Goal: Information Seeking & Learning: Learn about a topic

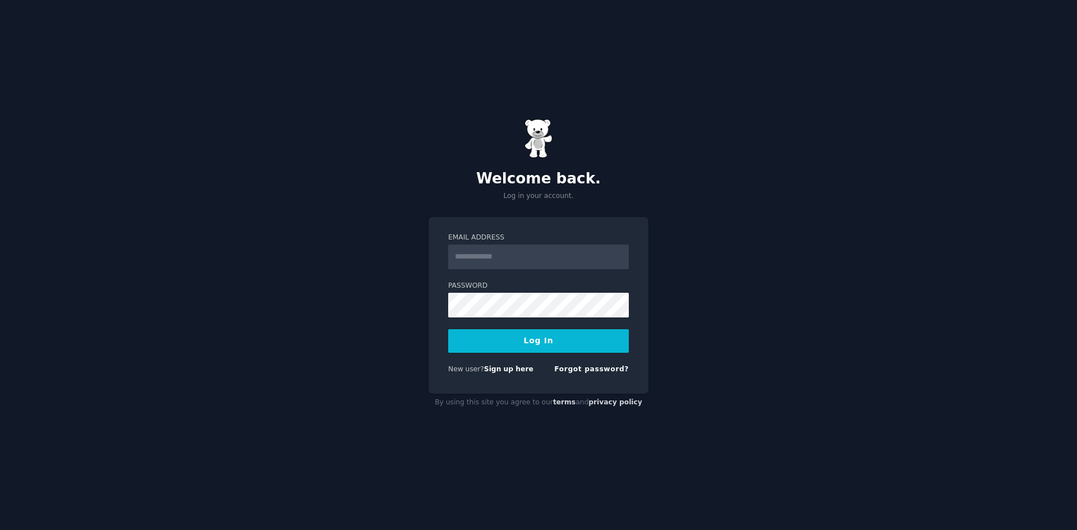
click at [500, 256] on input "Email Address" at bounding box center [538, 257] width 181 height 25
click at [481, 287] on label "Password" at bounding box center [538, 286] width 181 height 10
click at [493, 258] on input "Email Address" at bounding box center [538, 257] width 181 height 25
click at [475, 277] on form "Email Address * Password Log In New user? Sign up here Forgot password?" at bounding box center [538, 306] width 181 height 146
click at [481, 256] on input "*" at bounding box center [538, 257] width 181 height 25
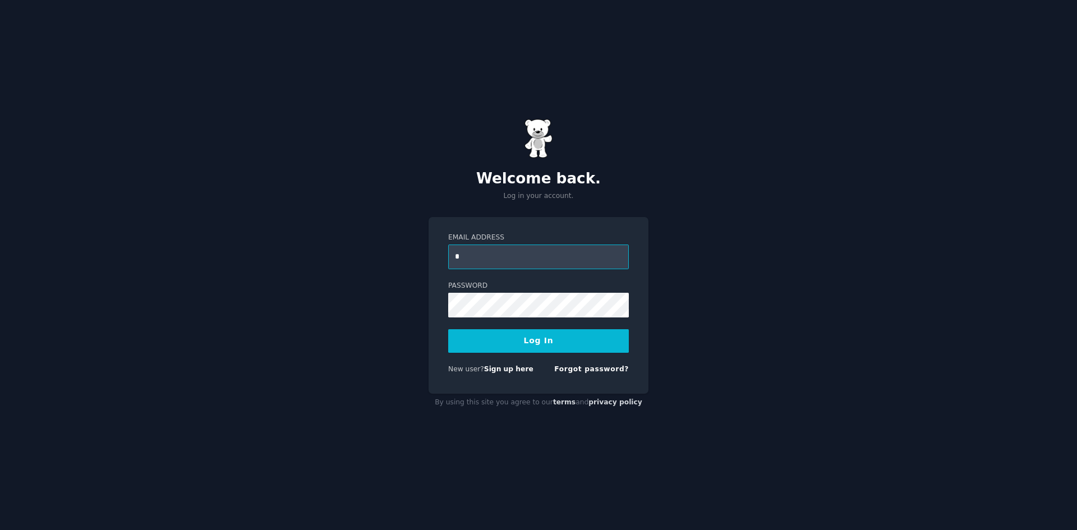
type input "**********"
click at [546, 343] on button "Log In" at bounding box center [538, 341] width 181 height 24
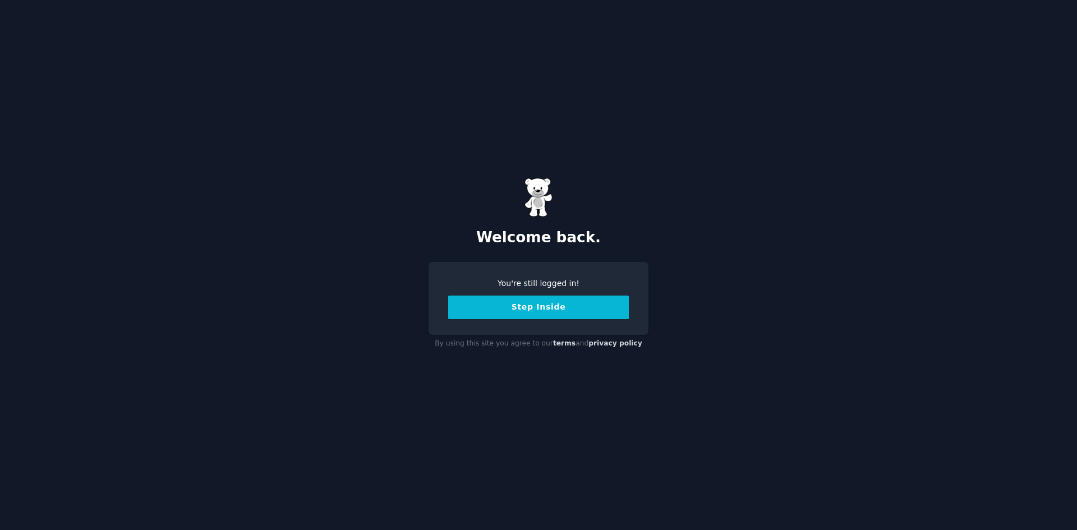
click at [548, 311] on button "Step Inside" at bounding box center [538, 308] width 181 height 24
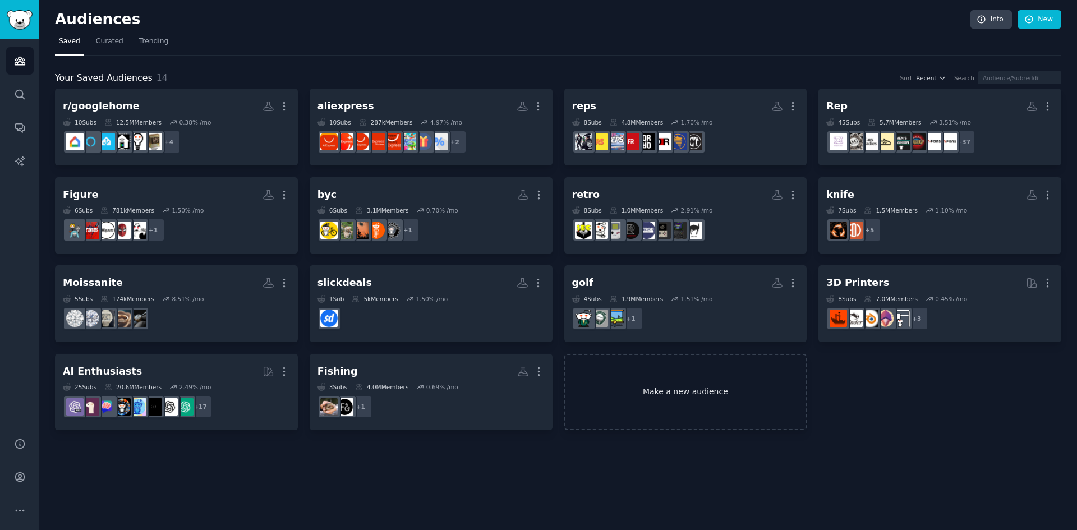
click at [673, 408] on link "Make a new audience" at bounding box center [685, 392] width 243 height 77
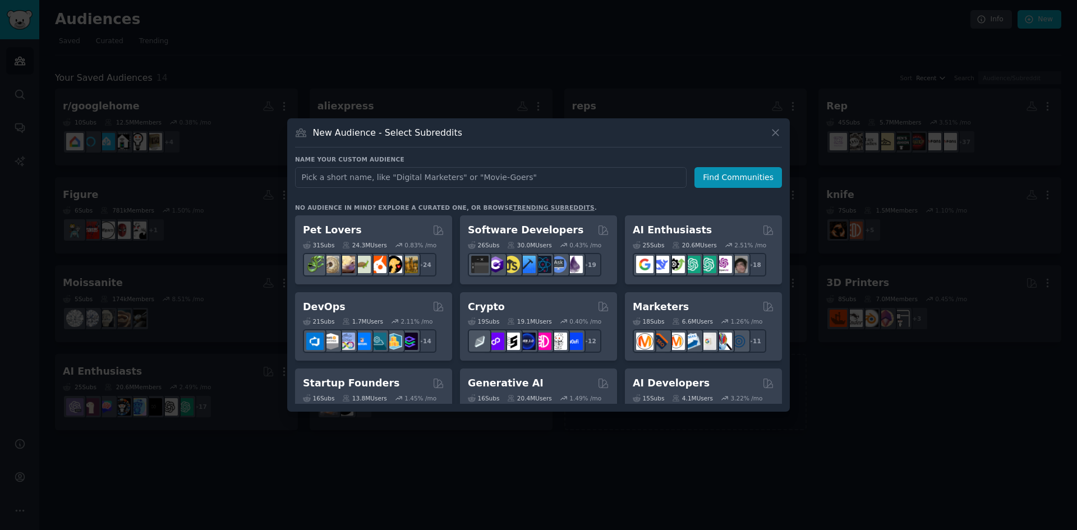
click at [403, 176] on input "text" at bounding box center [491, 177] width 392 height 21
type input "minipcs"
click at [747, 176] on button "Find Communities" at bounding box center [739, 177] width 88 height 21
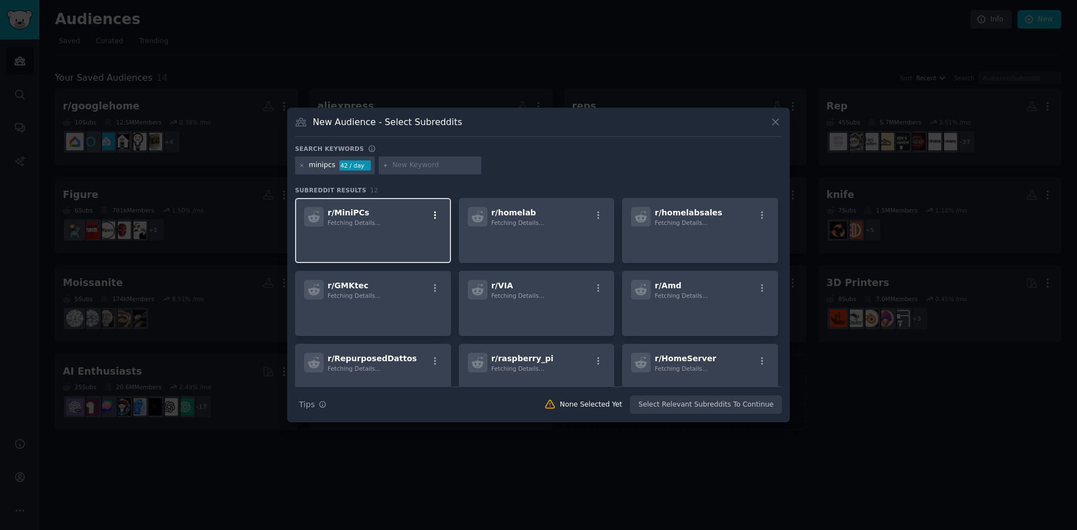
click at [437, 218] on icon "button" at bounding box center [435, 215] width 10 height 10
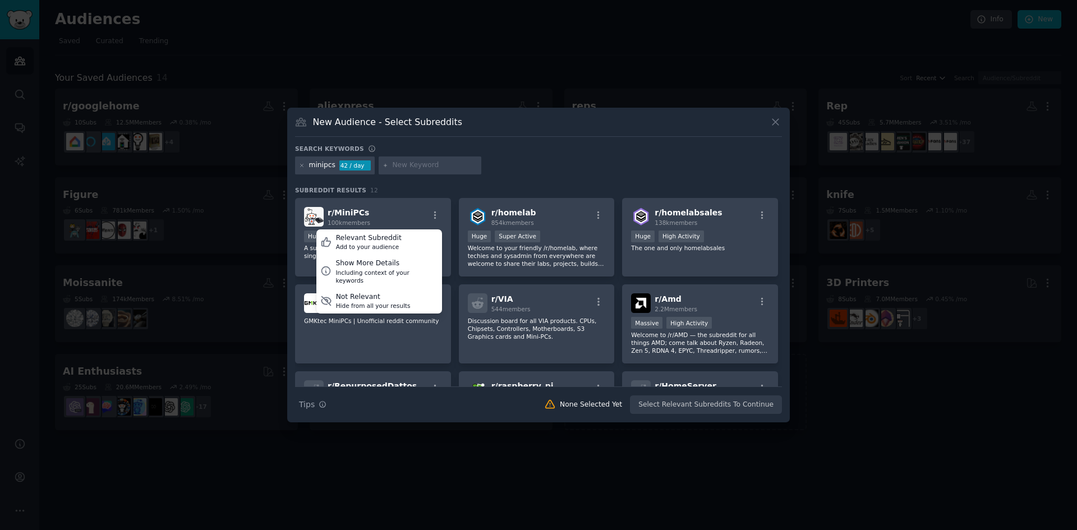
click at [539, 172] on div "minipcs 42 / day" at bounding box center [538, 168] width 487 height 22
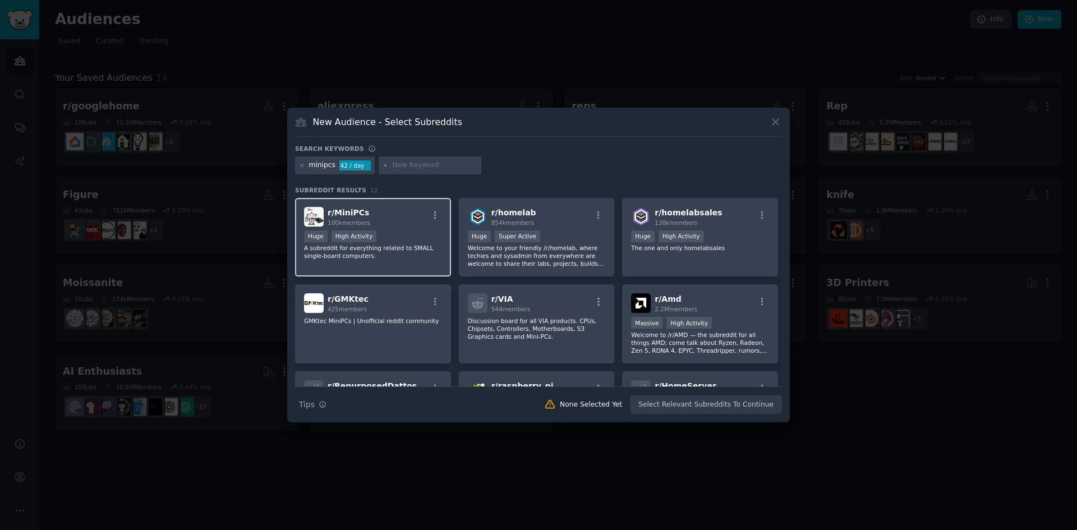
click at [398, 220] on div "r/ MiniPCs 100k members" at bounding box center [373, 217] width 138 height 20
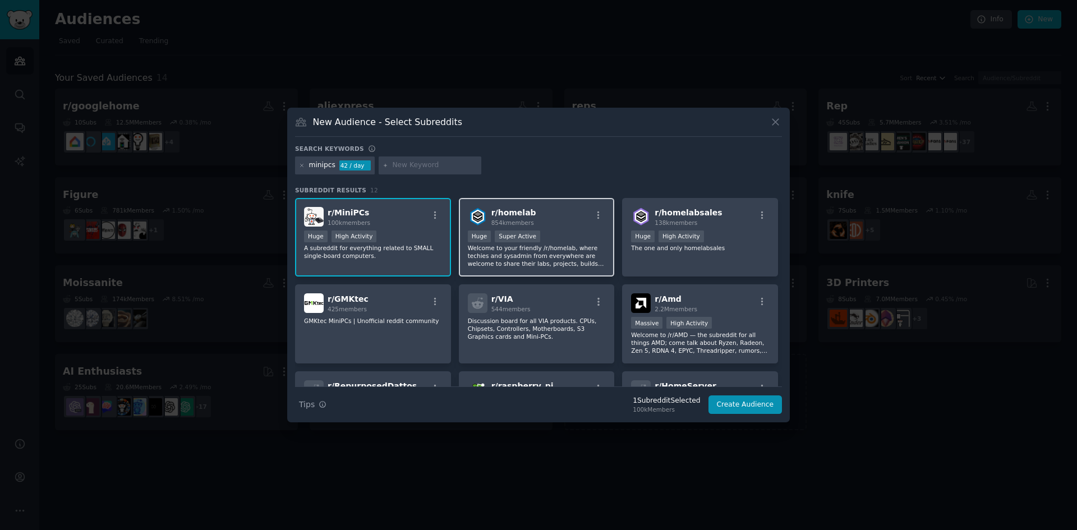
click at [549, 229] on div "r/ homelab 854k members Huge Super Active Welcome to your friendly /r/homelab, …" at bounding box center [537, 237] width 156 height 79
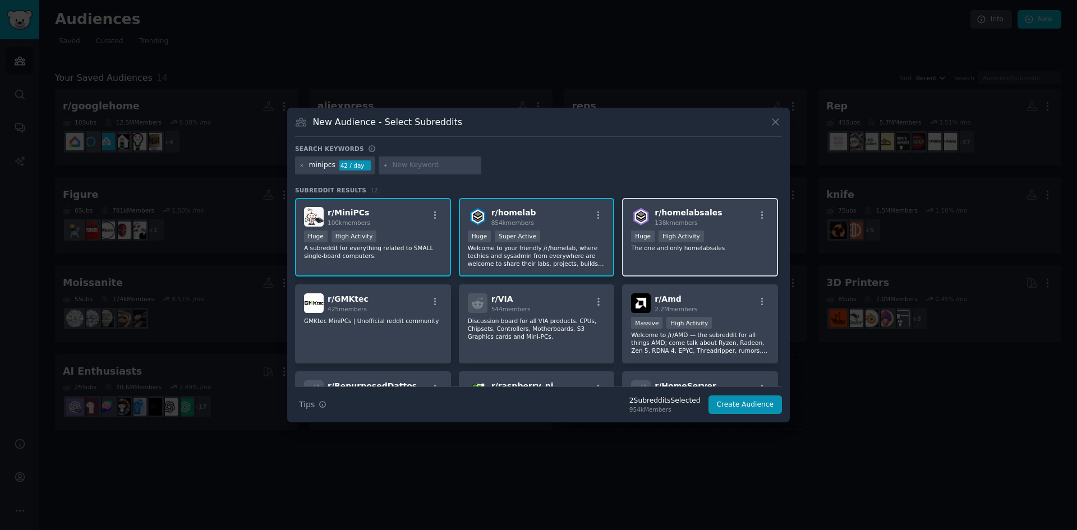
click at [720, 254] on div "r/ homelabsales 138k members 100,000 - 1,000,000 members Huge High Activity The…" at bounding box center [700, 237] width 156 height 79
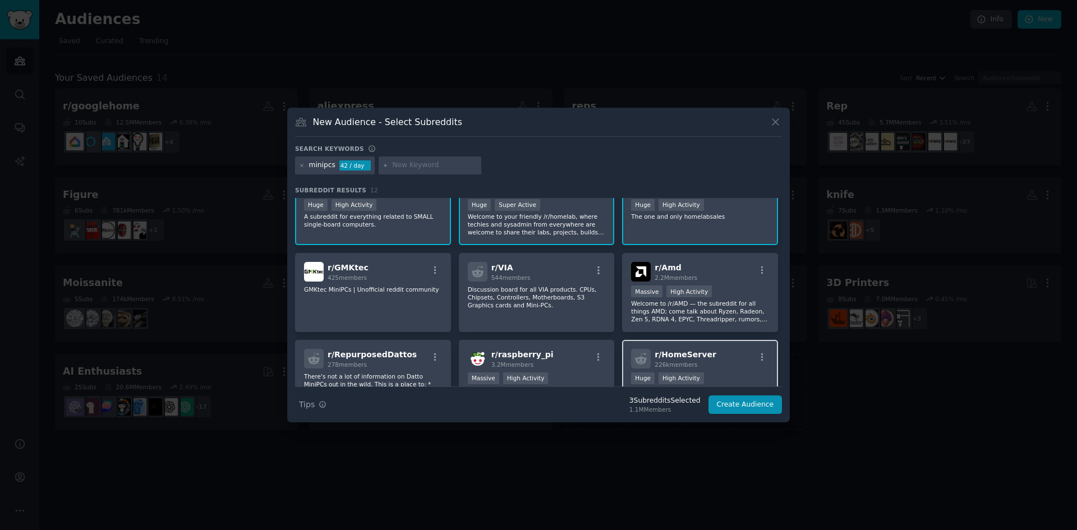
scroll to position [56, 0]
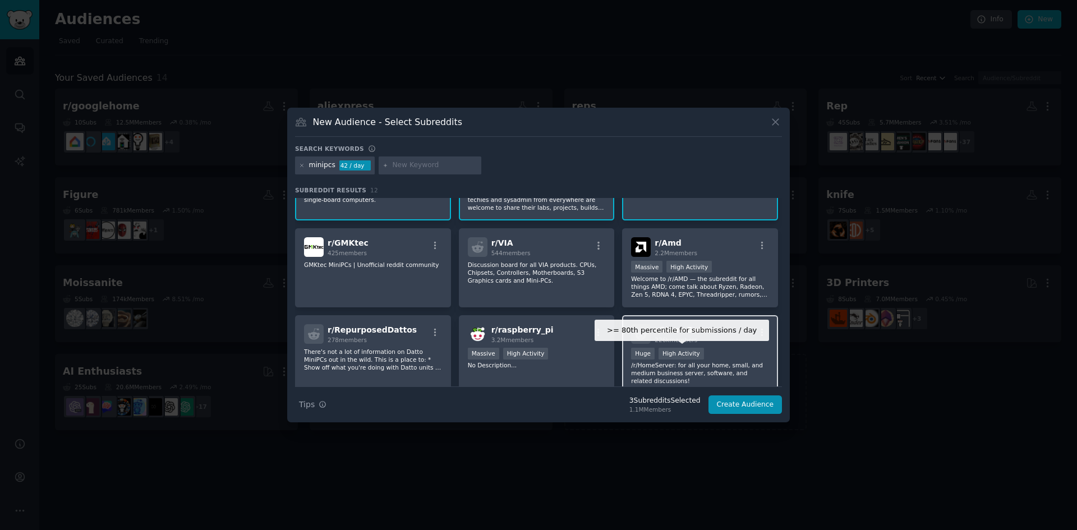
click at [694, 358] on div "High Activity" at bounding box center [681, 354] width 45 height 12
click at [709, 364] on p "/r/HomeServer: for all your home, small, and medium business server, software, …" at bounding box center [700, 373] width 138 height 24
click at [731, 368] on p "/r/HomeServer: for all your home, small, and medium business server, software, …" at bounding box center [700, 373] width 138 height 24
click at [743, 403] on button "Create Audience" at bounding box center [746, 405] width 74 height 19
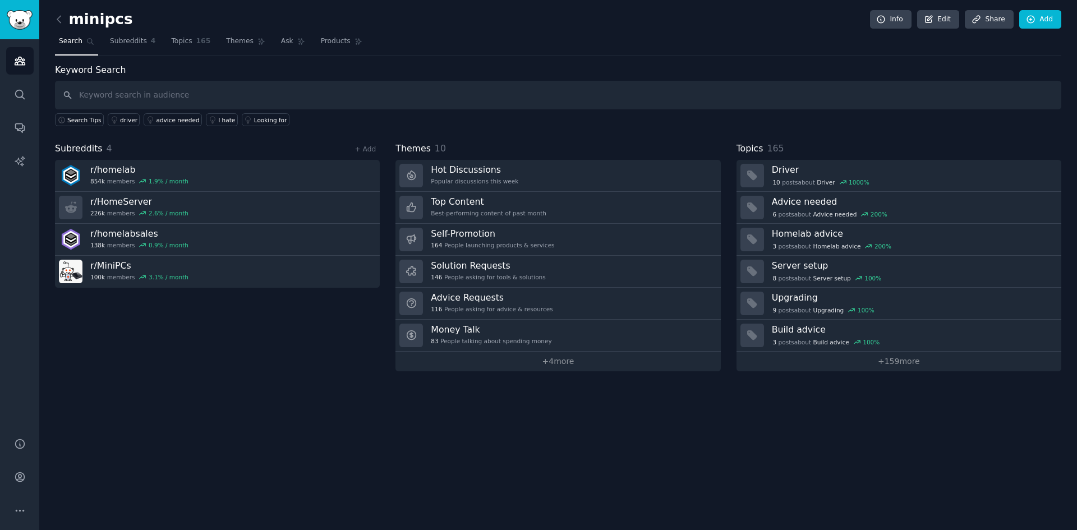
click at [324, 329] on div "Subreddits 4 + Add r/ homelab 854k members 1.9 % / month r/ HomeServer 226k mem…" at bounding box center [217, 256] width 325 height 229
click at [223, 95] on input "text" at bounding box center [558, 95] width 1007 height 29
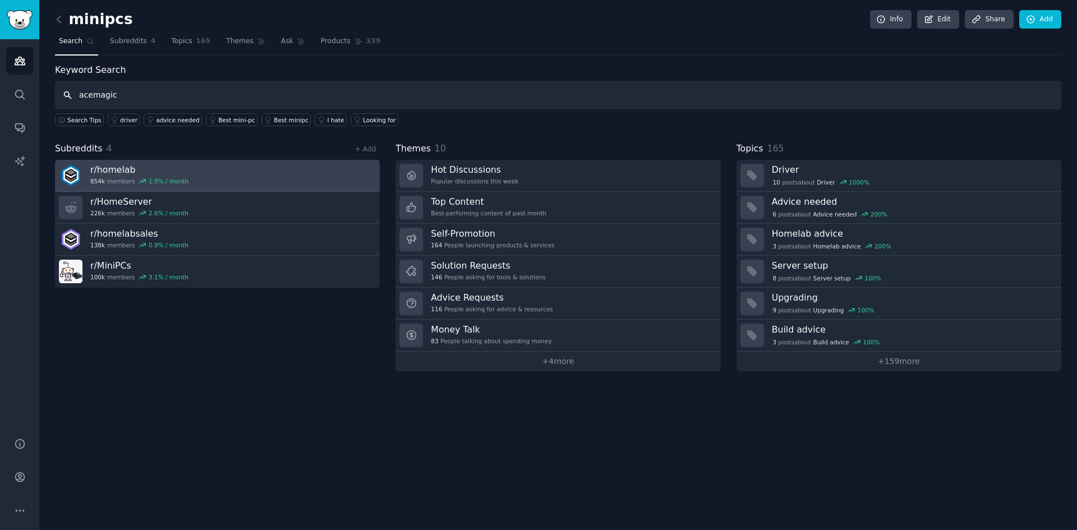
type input "acemagic"
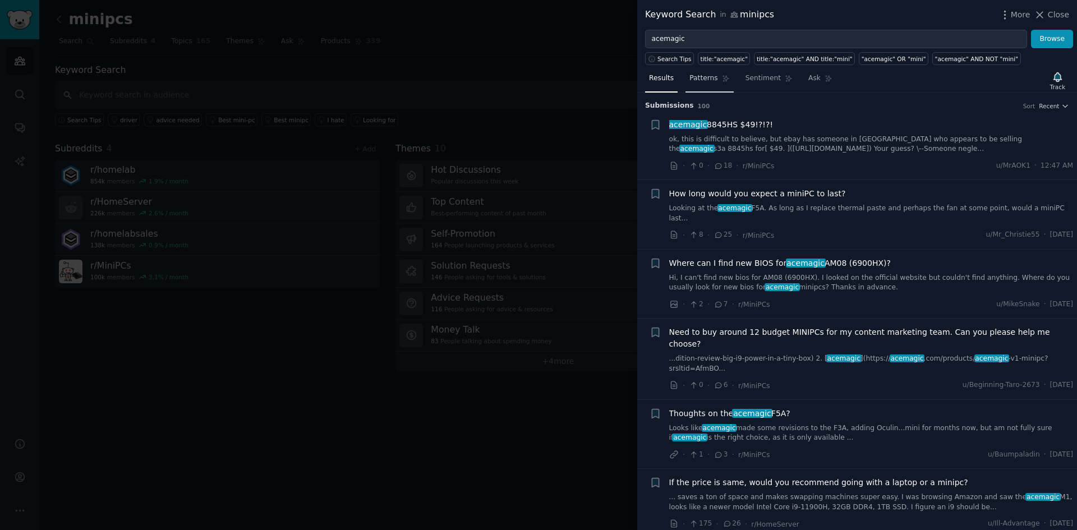
click at [695, 75] on span "Patterns" at bounding box center [704, 79] width 28 height 10
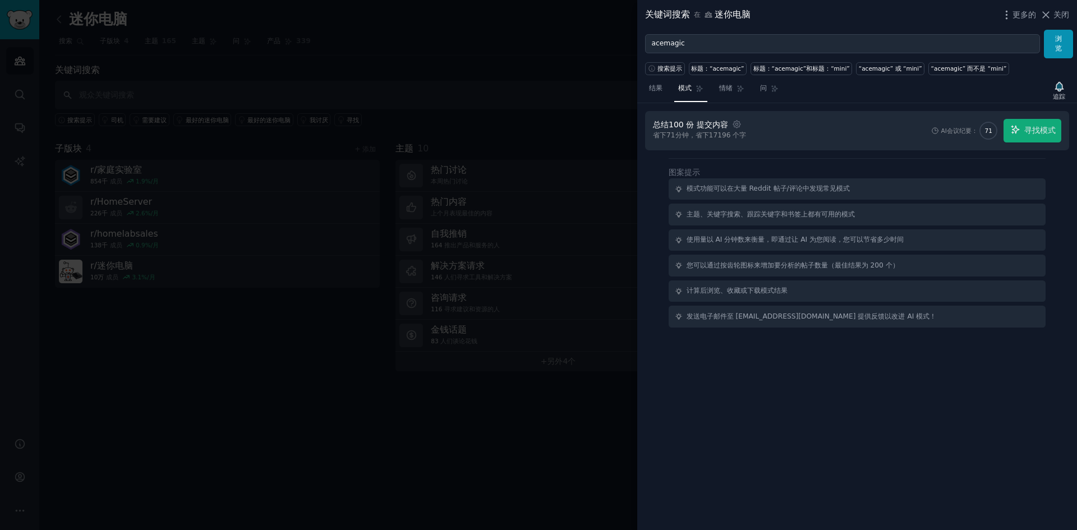
click at [720, 401] on div "总结 100 份 提交内容 设置 省下 71 分钟，省下 17196 个 字 AI会议纪要： 71 寻找模式 图案提示 模式功能可以在大量 Reddit 帖子…" at bounding box center [857, 317] width 440 height 428
click at [725, 96] on link "情绪" at bounding box center [731, 91] width 33 height 23
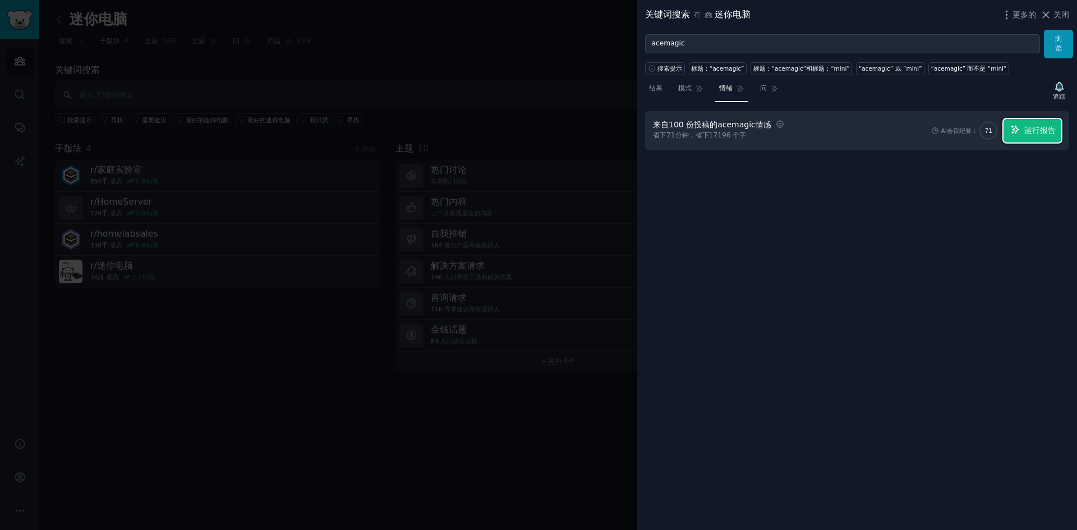
click at [1032, 131] on font "运行报告" at bounding box center [1040, 130] width 31 height 9
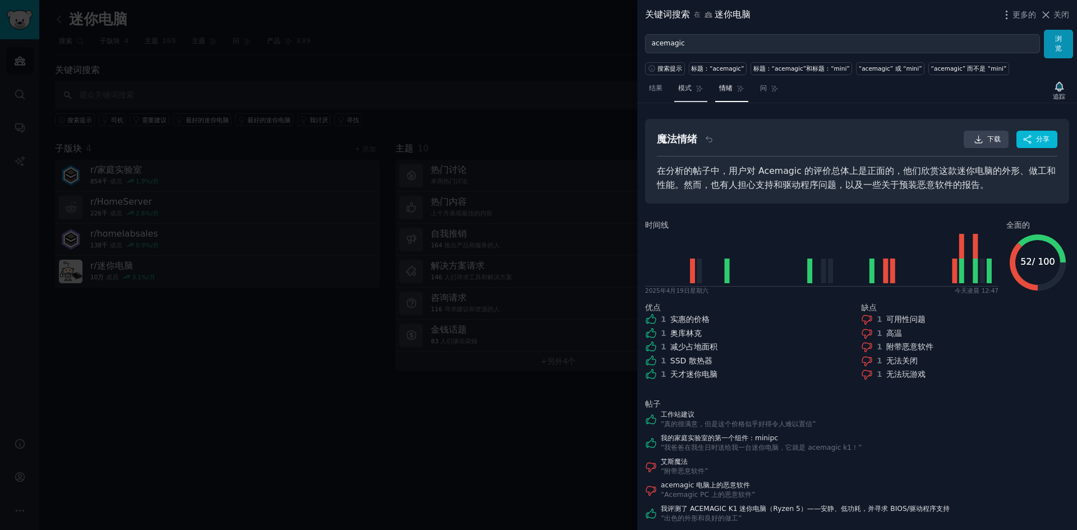
click at [686, 89] on font "模式" at bounding box center [684, 88] width 13 height 8
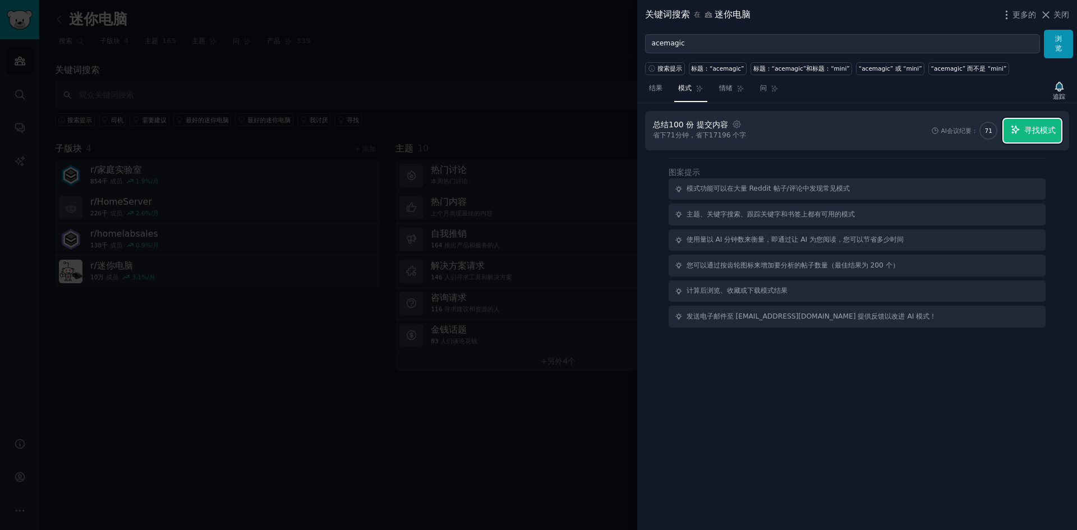
click at [1026, 136] on span "寻找模式" at bounding box center [1040, 131] width 31 height 12
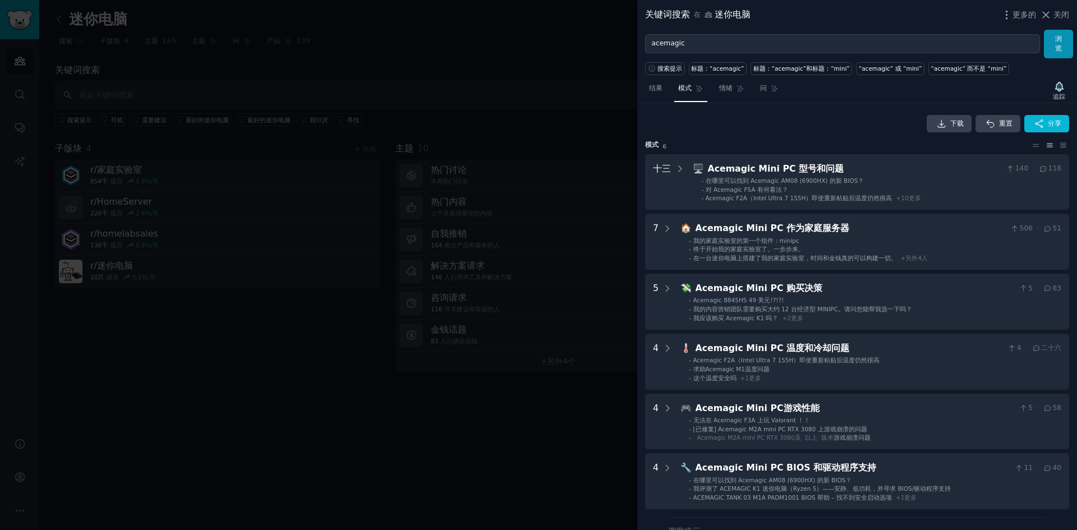
drag, startPoint x: 653, startPoint y: 89, endPoint x: 670, endPoint y: 95, distance: 19.0
click at [653, 89] on font "结果" at bounding box center [655, 88] width 13 height 8
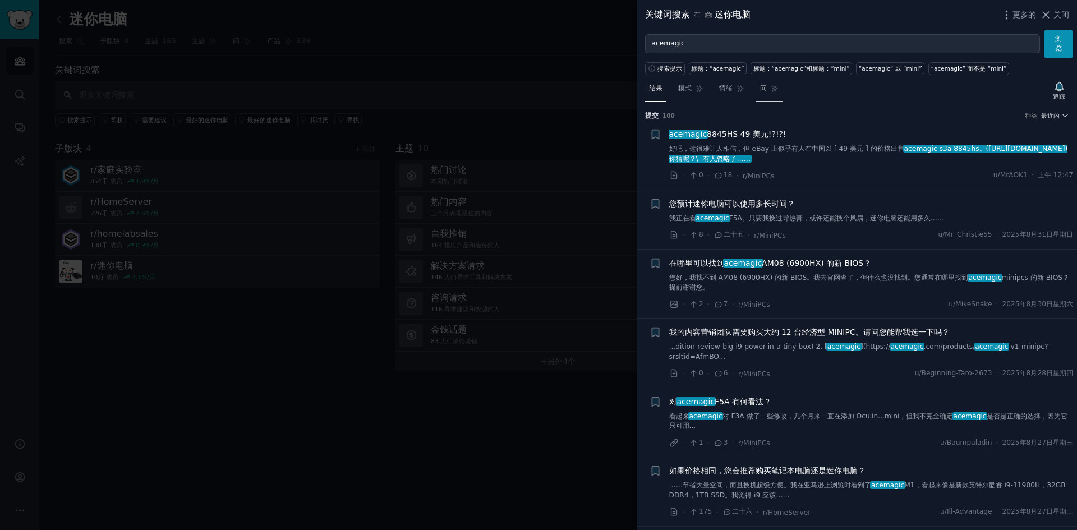
click at [761, 89] on font "问" at bounding box center [763, 88] width 7 height 8
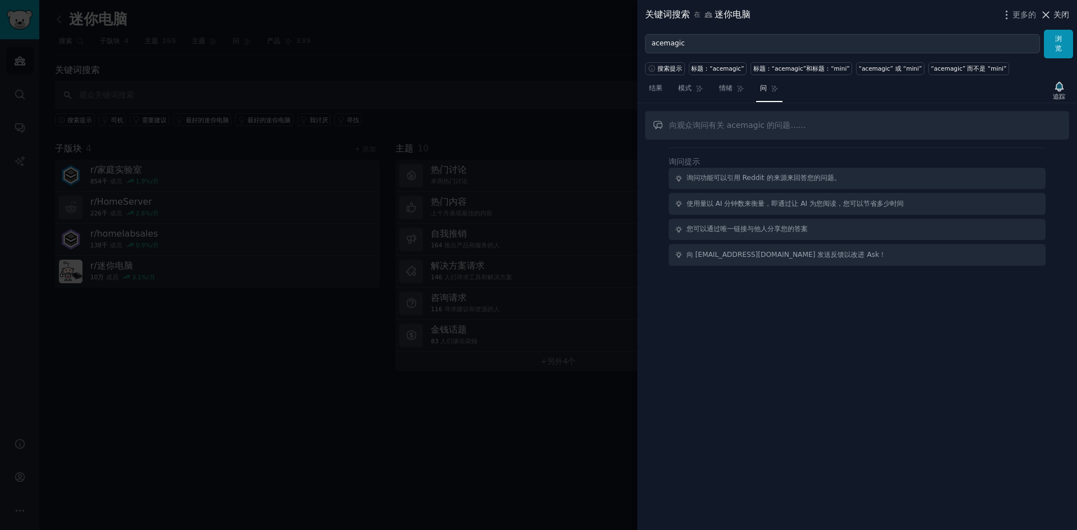
click at [1051, 13] on icon at bounding box center [1046, 15] width 12 height 12
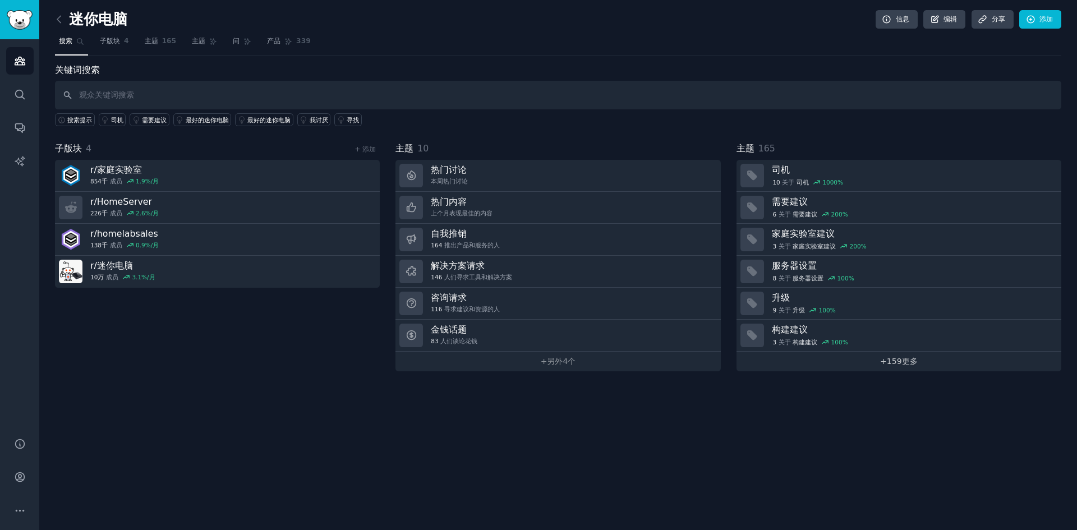
click at [889, 362] on font "159" at bounding box center [894, 361] width 15 height 9
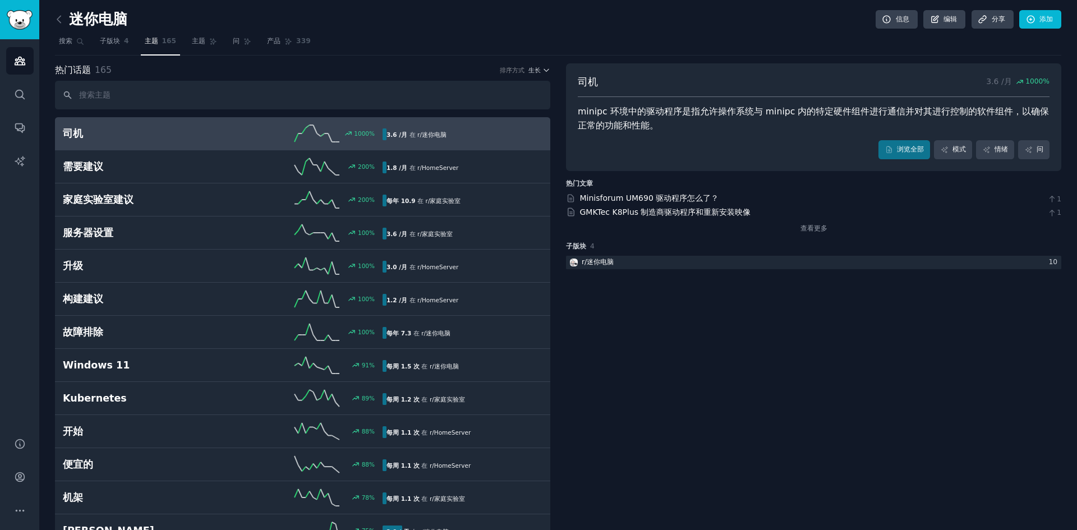
click at [139, 96] on input "text" at bounding box center [302, 95] width 495 height 29
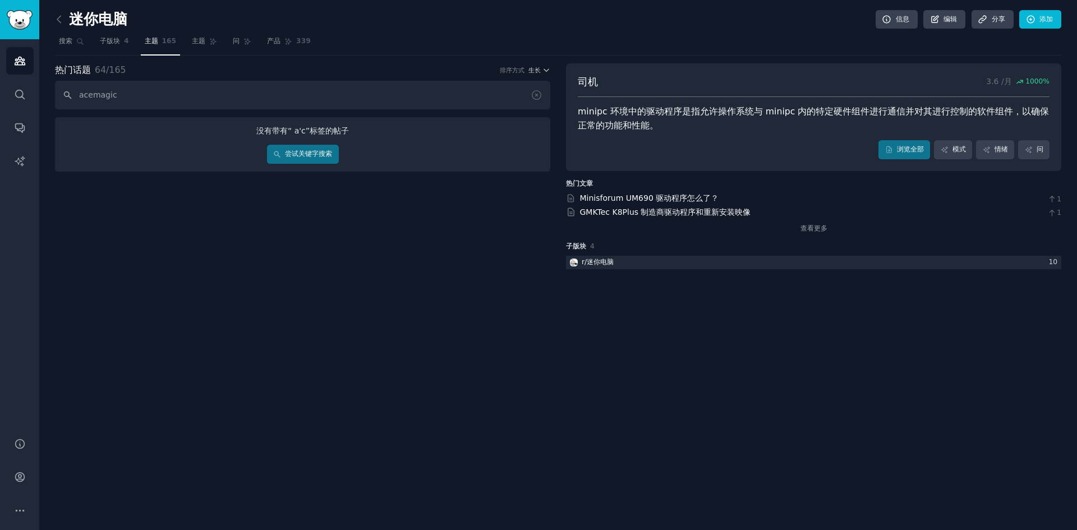
type input "acemagic"
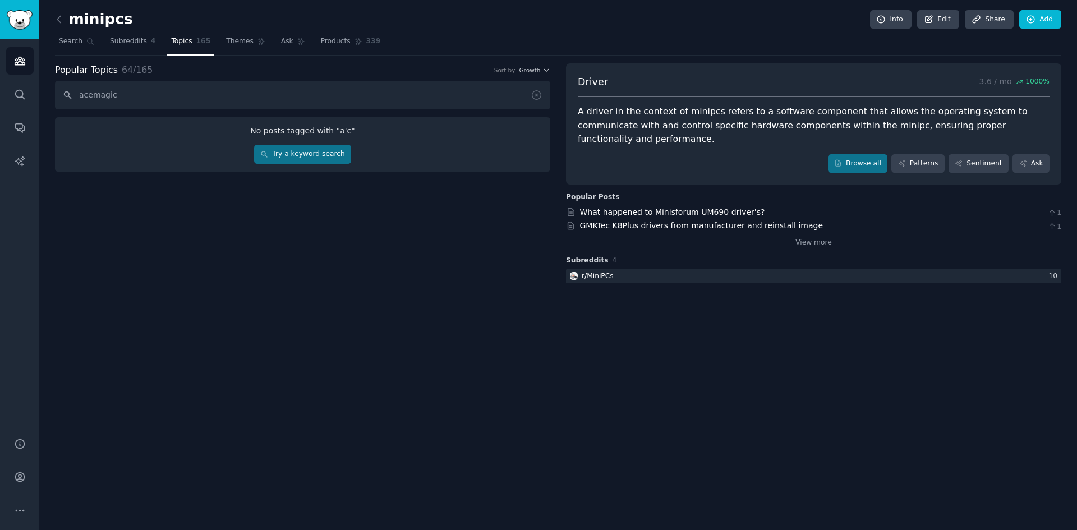
click at [368, 220] on div "Popular Topics 64 / 165 Sort by Growth acemagic No posts tagged with " a'c " Tr…" at bounding box center [302, 174] width 495 height 222
click at [191, 102] on input "acemagic" at bounding box center [302, 95] width 495 height 29
click at [318, 154] on link "Try a keyword search" at bounding box center [302, 154] width 97 height 19
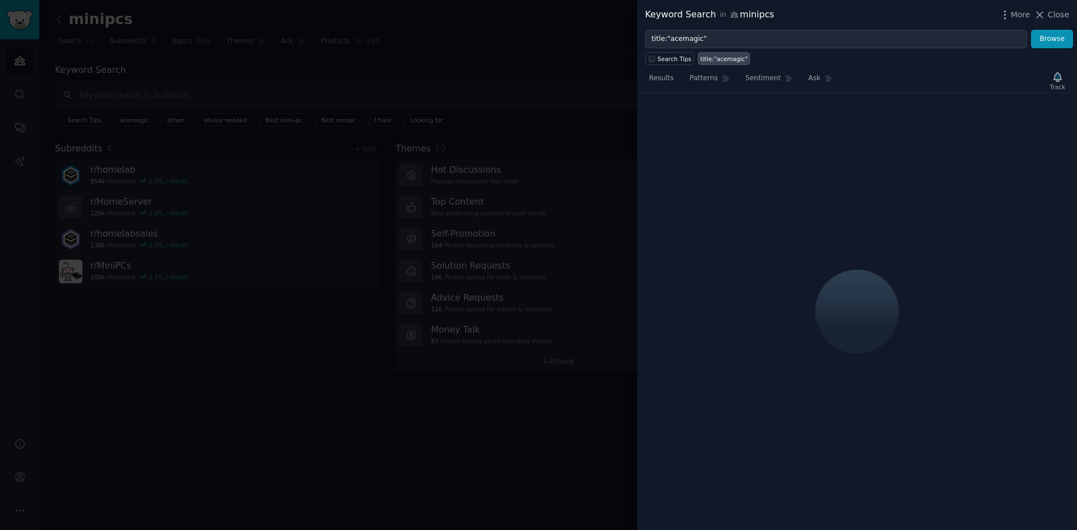
click at [540, 62] on div at bounding box center [538, 265] width 1077 height 530
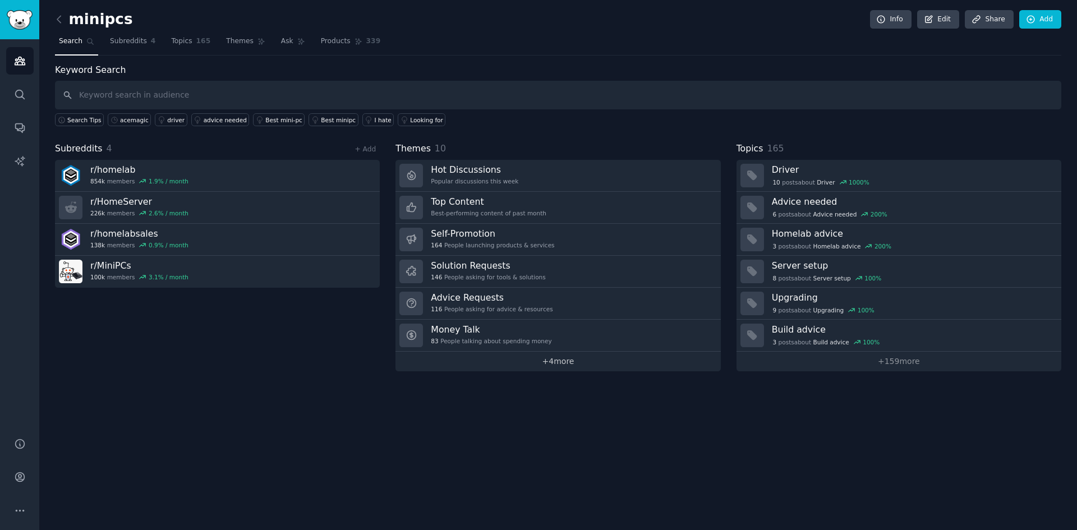
click at [525, 360] on link "+ 4 more" at bounding box center [558, 362] width 325 height 20
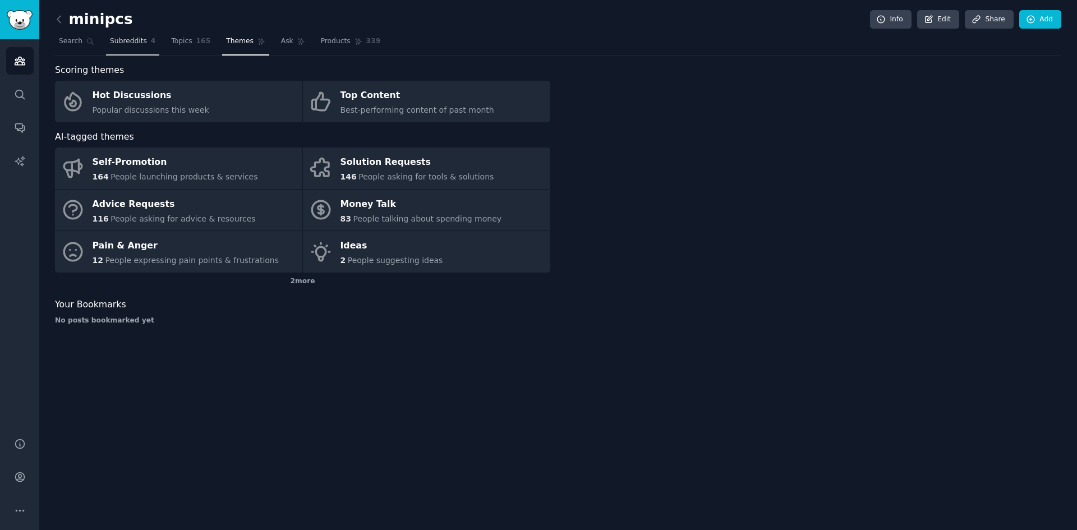
click at [119, 43] on span "Subreddits" at bounding box center [128, 41] width 37 height 10
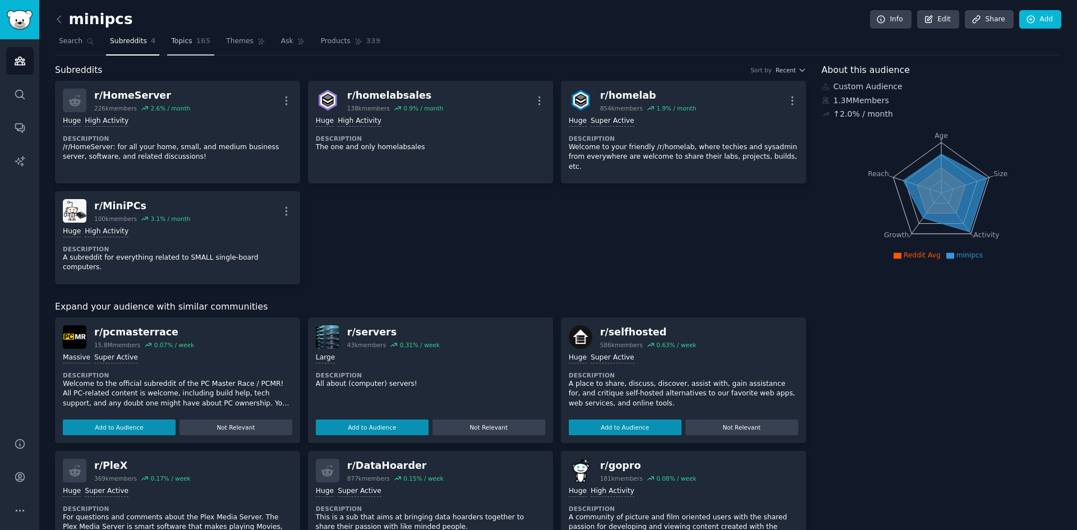
click at [186, 43] on span "Topics" at bounding box center [181, 41] width 21 height 10
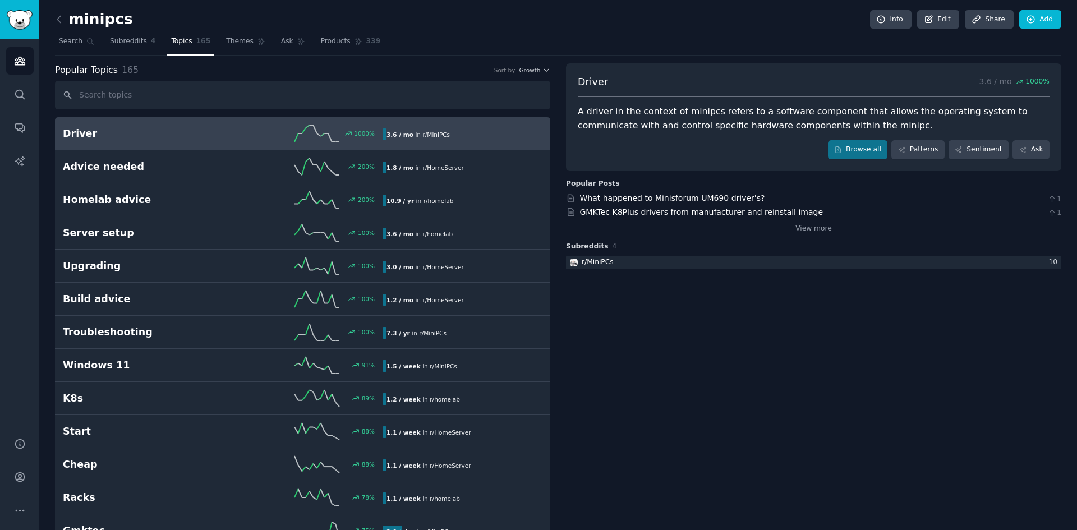
click at [206, 85] on input "text" at bounding box center [302, 95] width 495 height 29
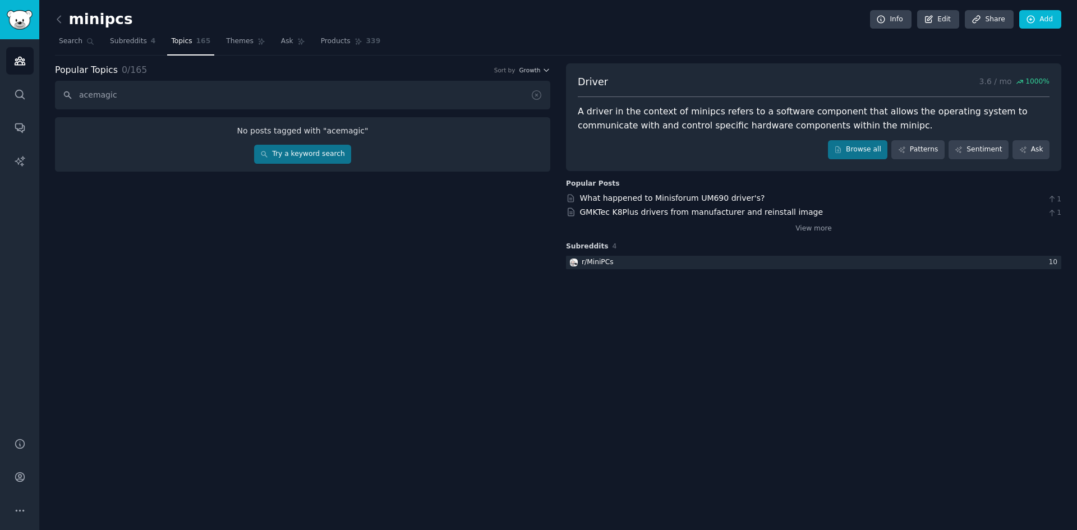
type input "acemagic"
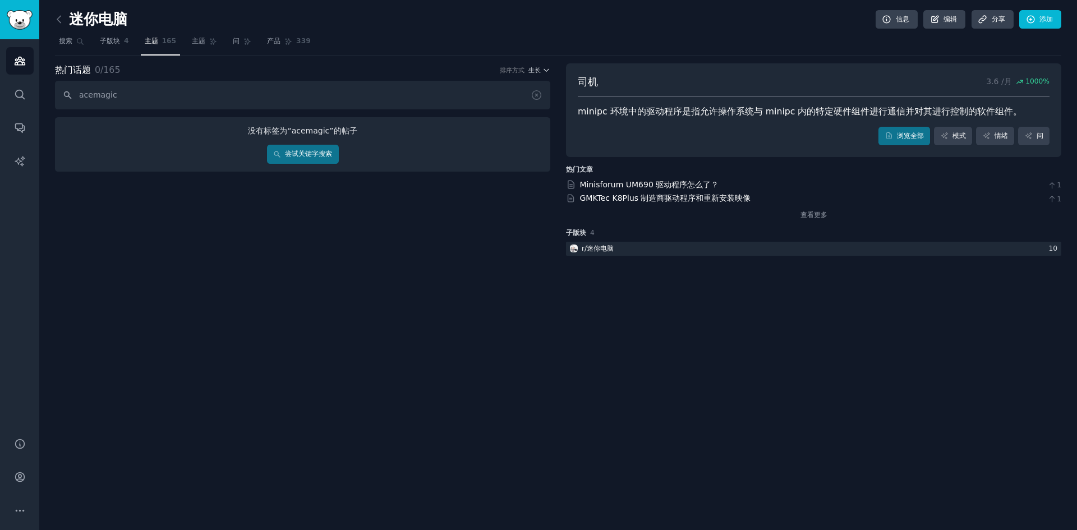
click at [722, 296] on div "迷你电脑 信息 编辑 分享 添加 搜索 子版块 4 主题 165 主题 问 产品 339 热门话题 0 / 165 排序方式 生长 acemagic 没有标签…" at bounding box center [558, 265] width 1038 height 530
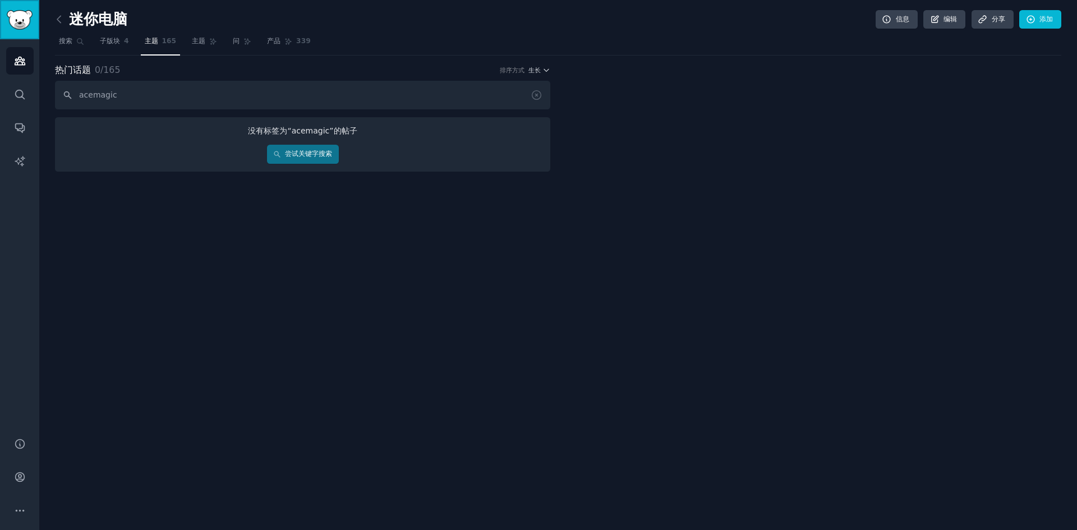
click at [21, 25] on img "侧边栏" at bounding box center [20, 20] width 26 height 20
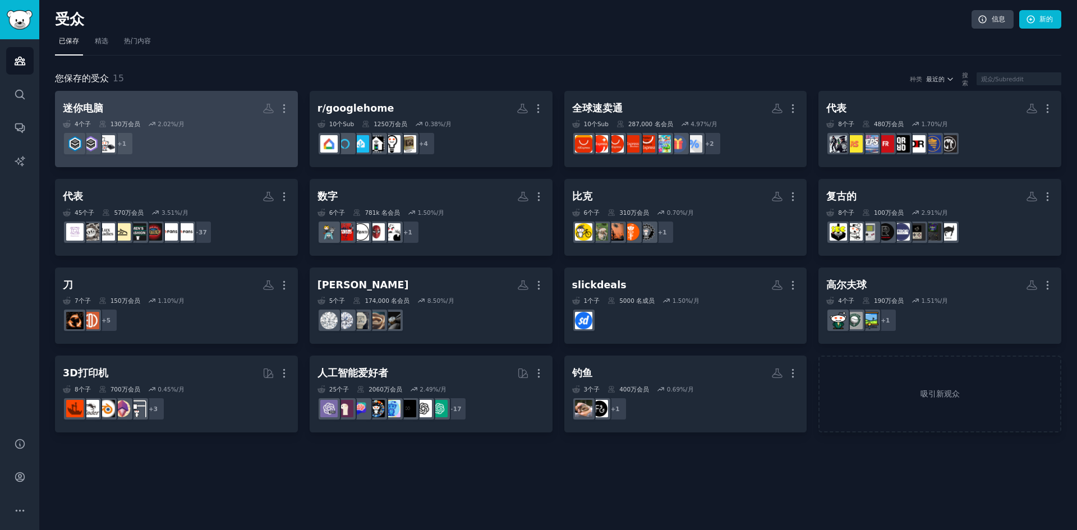
click at [173, 117] on h2 "迷你电脑 更多的" at bounding box center [176, 109] width 227 height 20
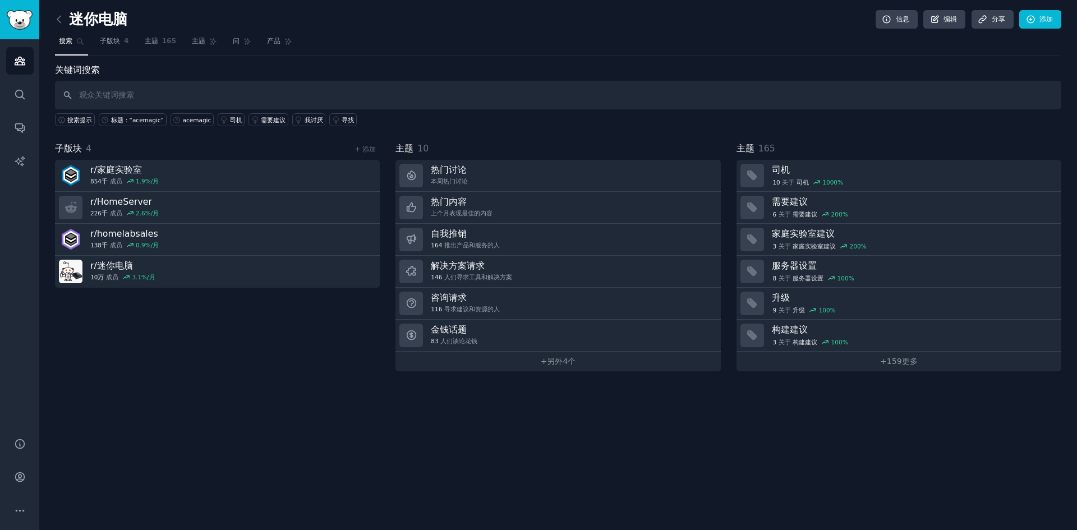
click at [195, 94] on input "text" at bounding box center [558, 95] width 1007 height 29
click at [307, 102] on input "text" at bounding box center [558, 95] width 1007 height 29
paste input "Minisforum"
type input "Minisforum"
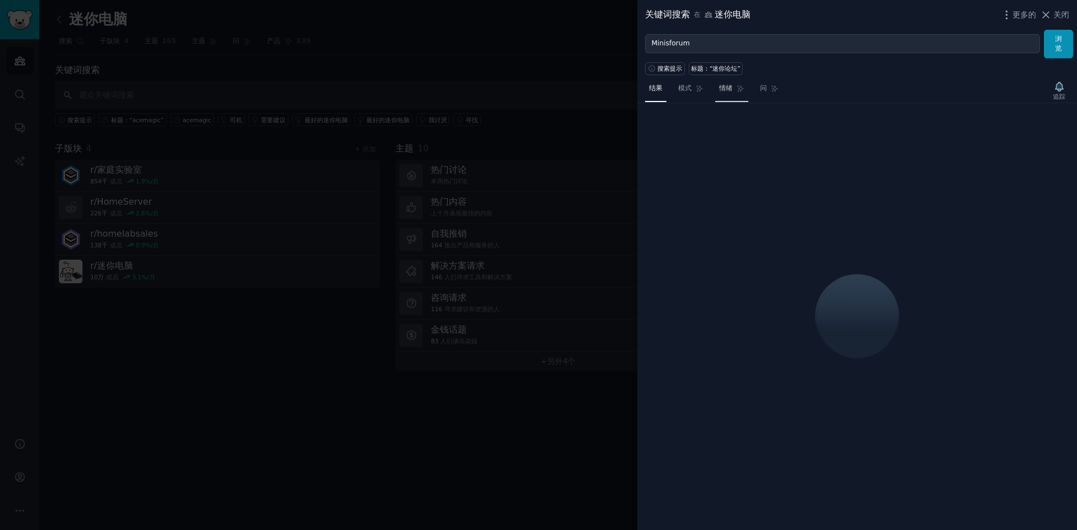
click at [732, 93] on span "情绪" at bounding box center [725, 89] width 13 height 10
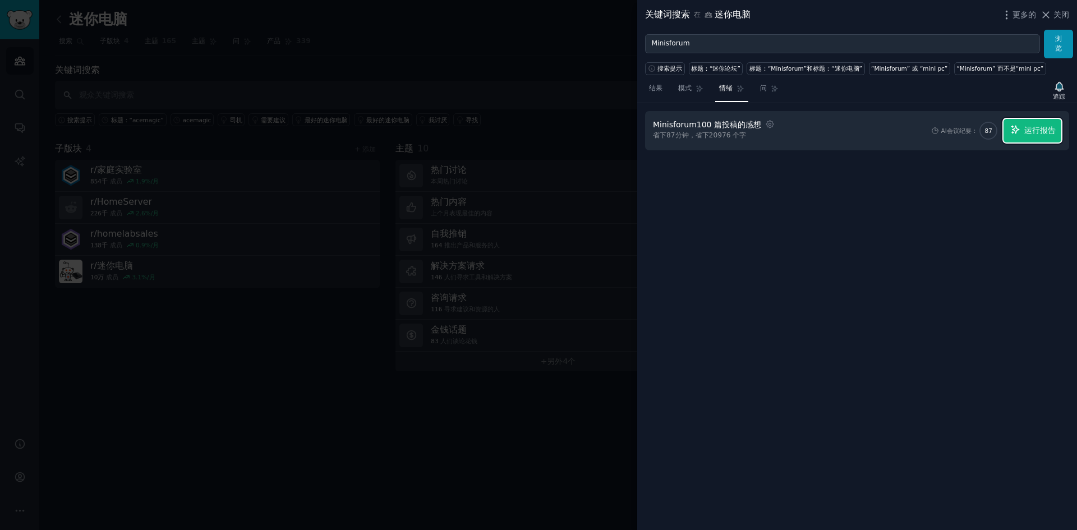
click at [1017, 125] on icon "button" at bounding box center [1016, 130] width 10 height 10
